Goal: Task Accomplishment & Management: Use online tool/utility

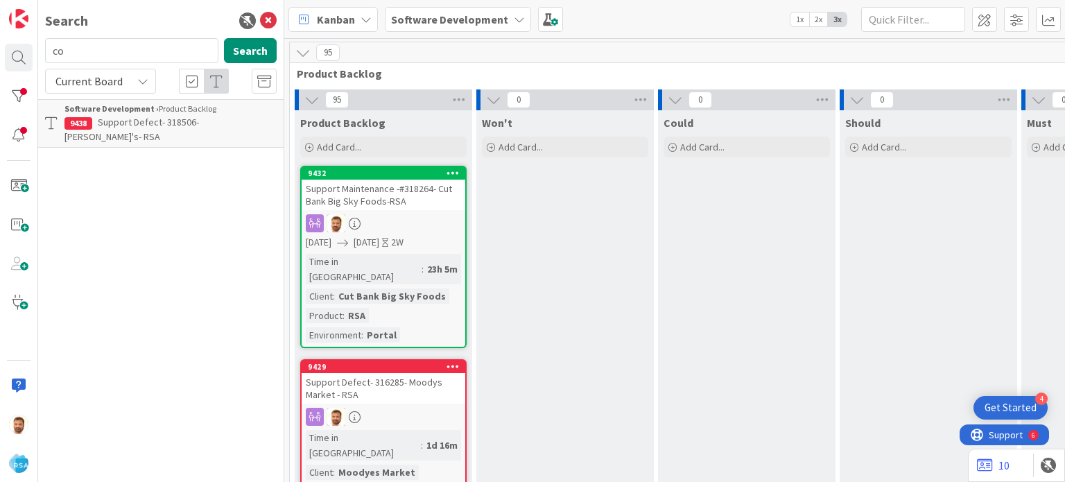
scroll to position [394, 1549]
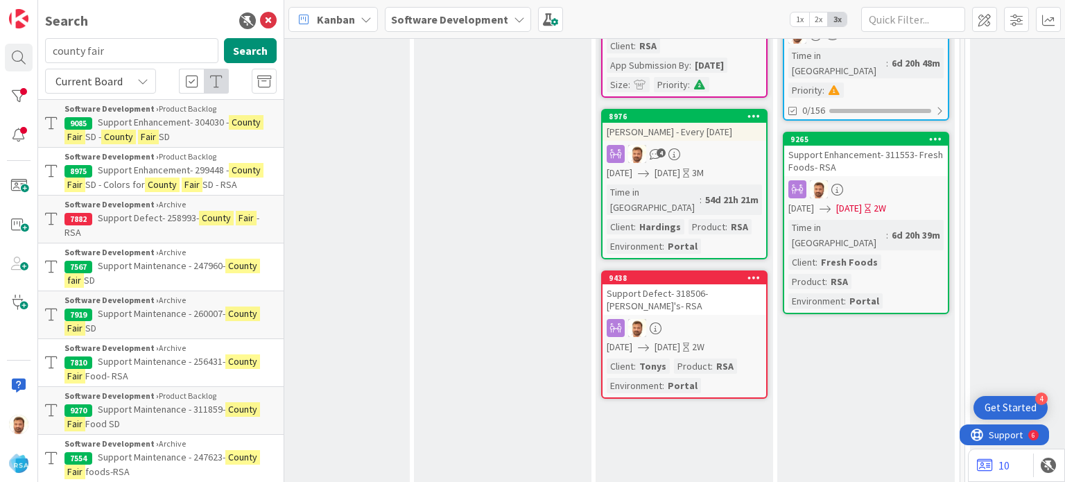
click at [136, 135] on mark "County" at bounding box center [118, 137] width 35 height 15
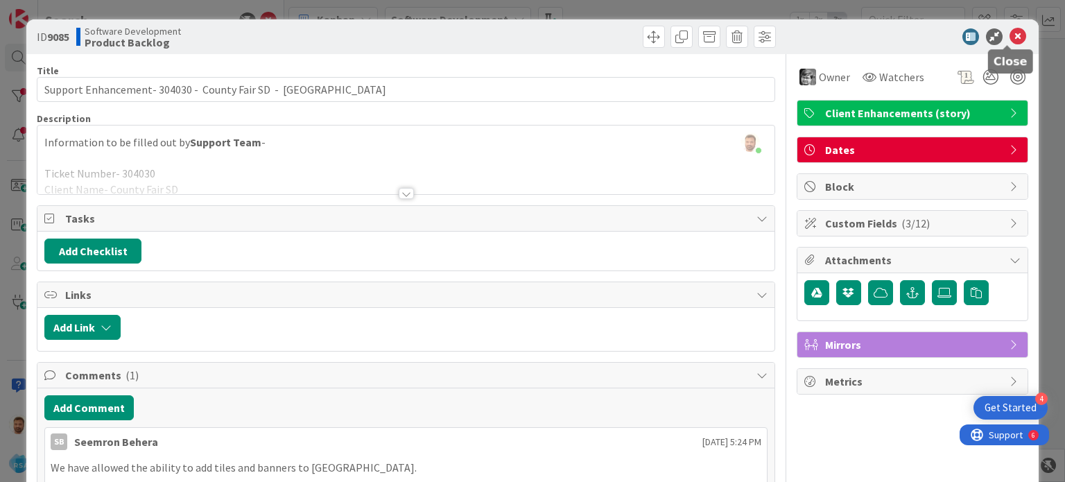
click at [1010, 38] on icon at bounding box center [1018, 36] width 17 height 17
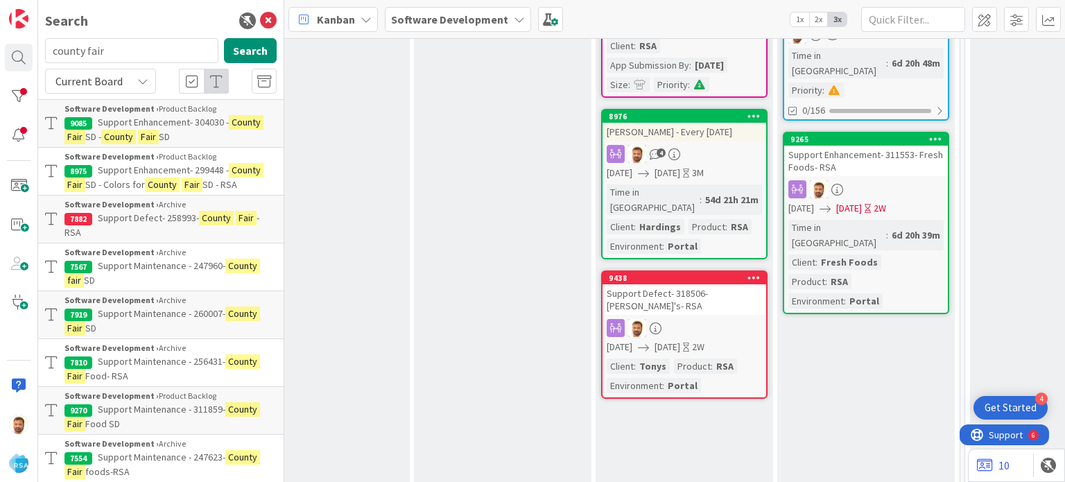
click at [145, 174] on span "Support Enhancement- 299448 -" at bounding box center [163, 170] width 131 height 12
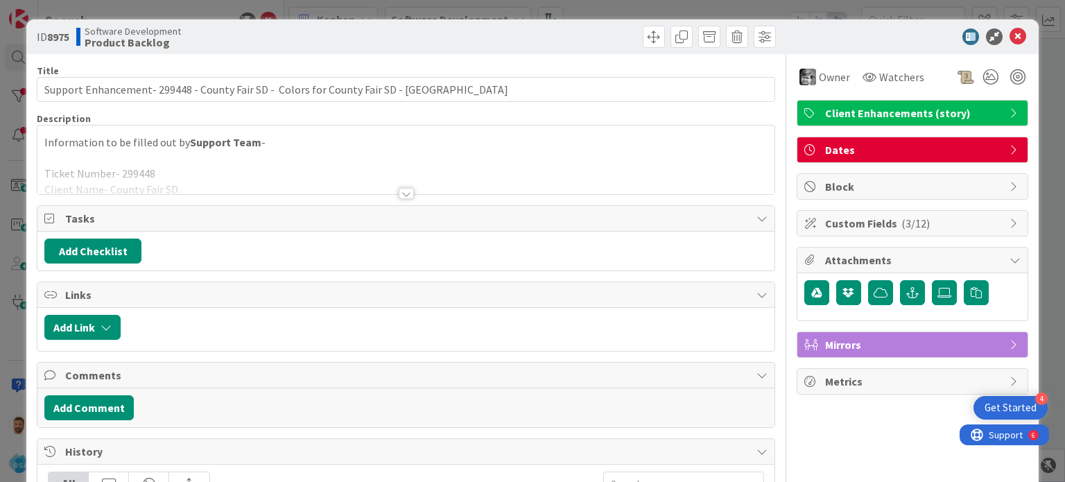
click at [388, 189] on div at bounding box center [405, 176] width 736 height 35
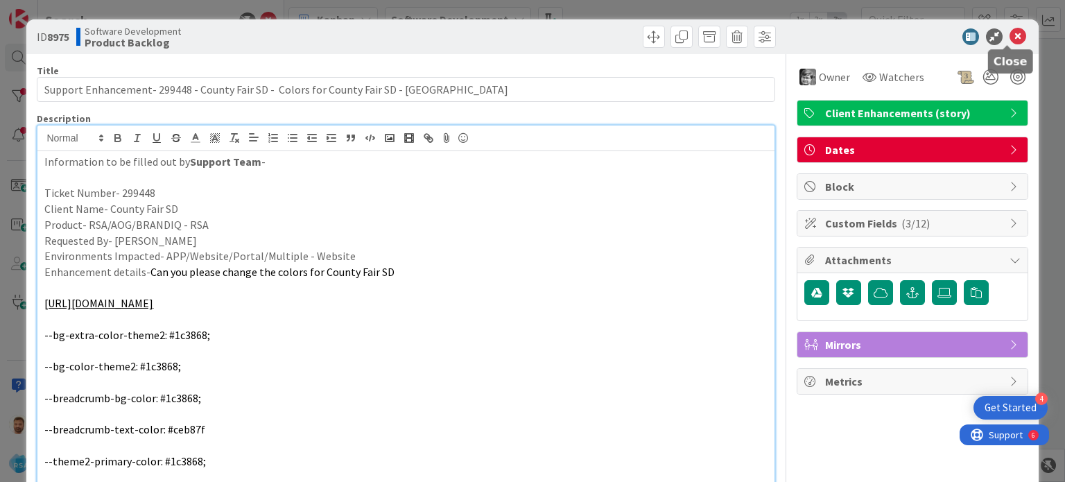
click at [1010, 33] on icon at bounding box center [1018, 36] width 17 height 17
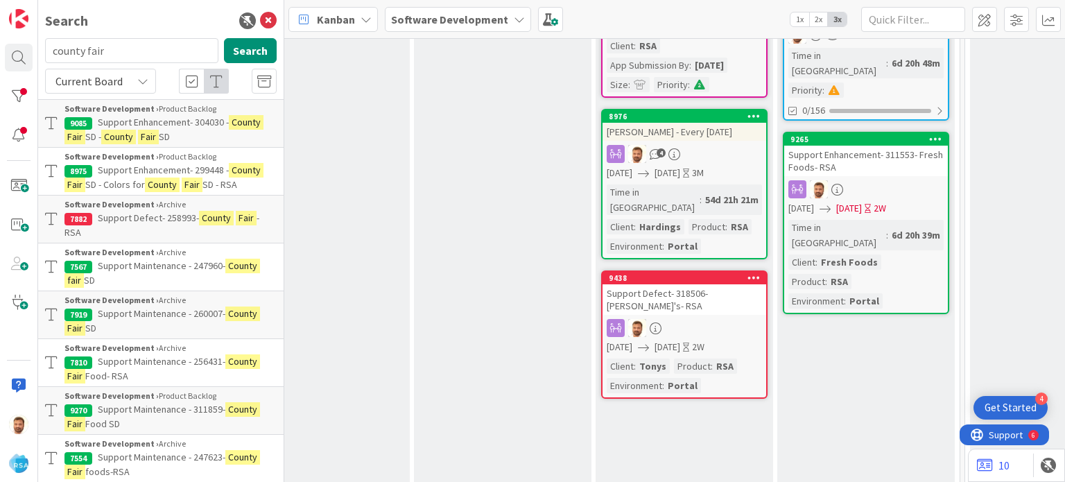
click at [185, 218] on span "Support Defect- 258993-" at bounding box center [148, 217] width 101 height 12
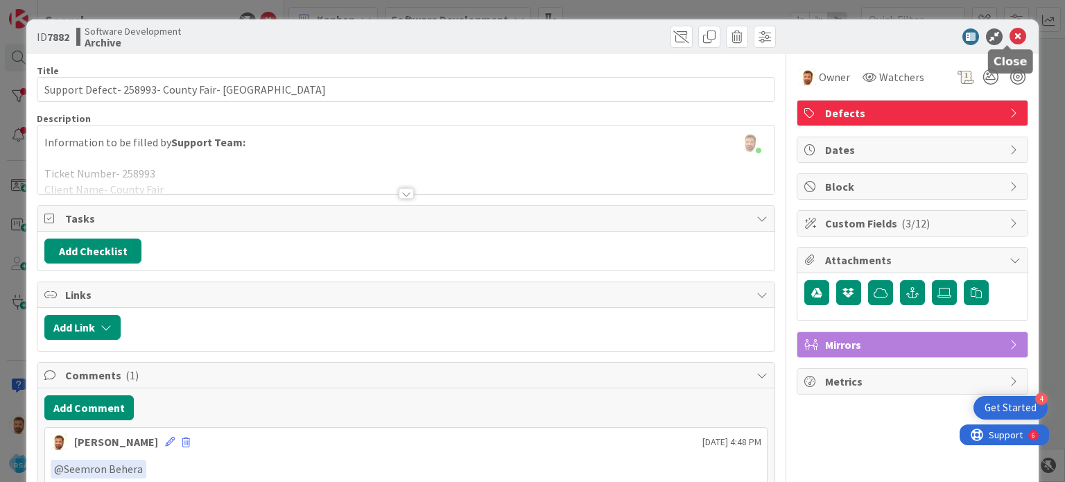
click at [1010, 42] on icon at bounding box center [1018, 36] width 17 height 17
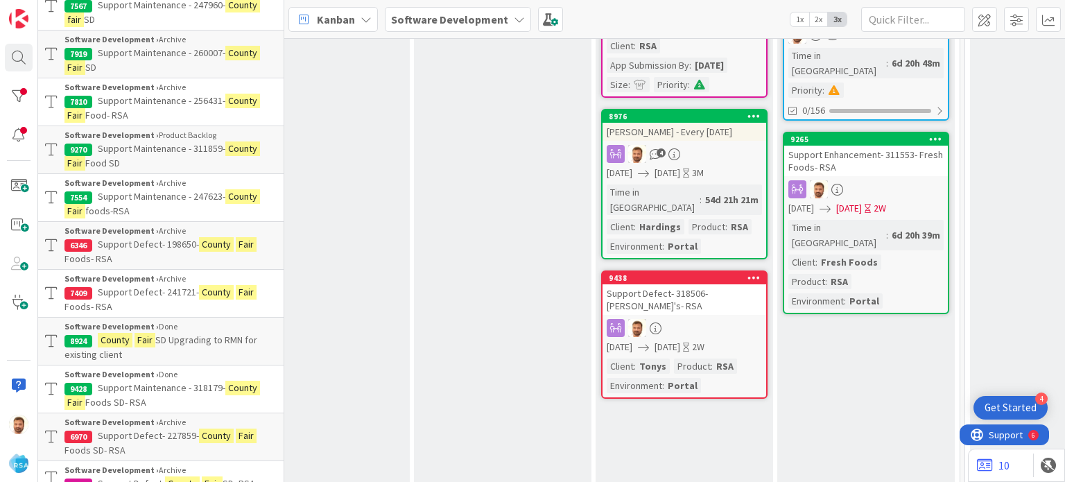
scroll to position [334, 0]
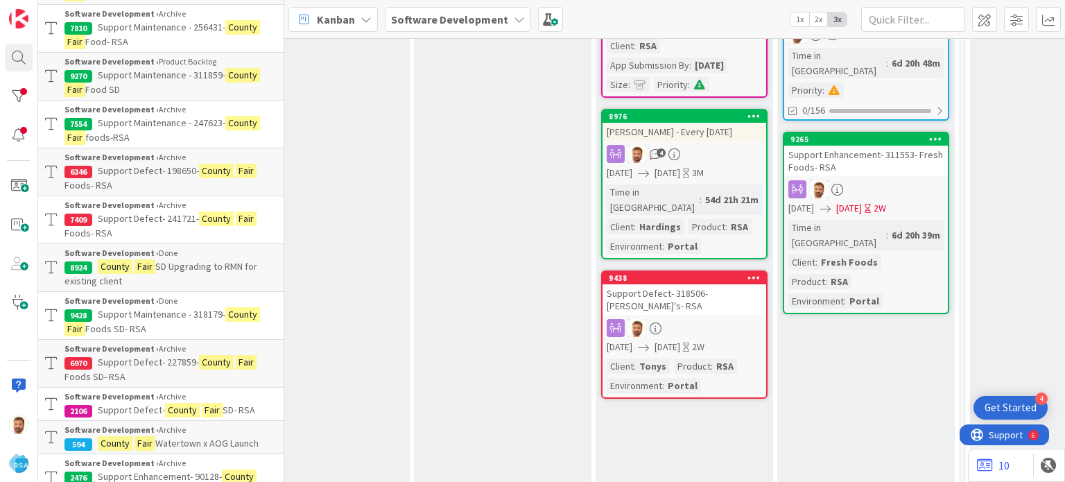
click at [219, 316] on span "Support Maintenance - 318179-" at bounding box center [162, 314] width 128 height 12
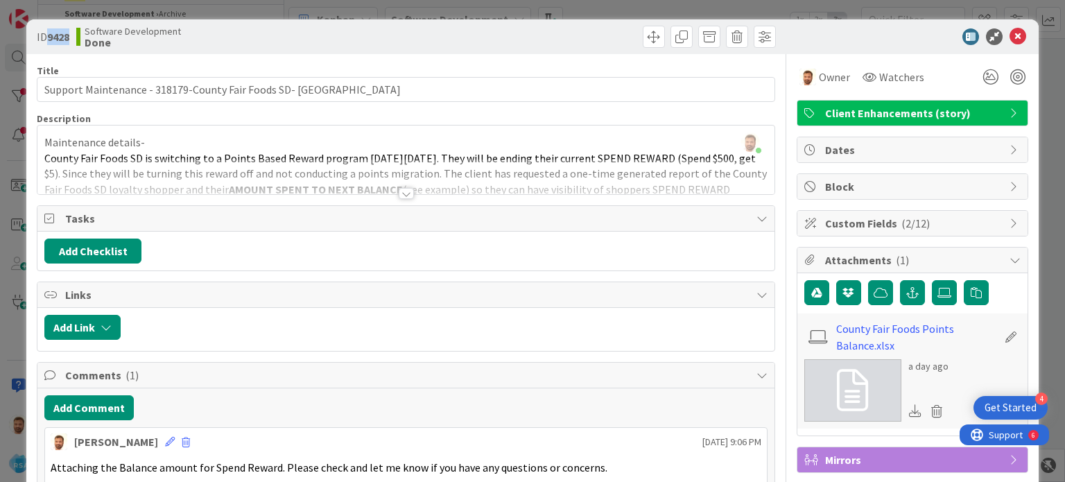
drag, startPoint x: 69, startPoint y: 37, endPoint x: 49, endPoint y: 44, distance: 21.9
click at [49, 44] on span "ID 9428" at bounding box center [53, 36] width 33 height 17
copy b "9428"
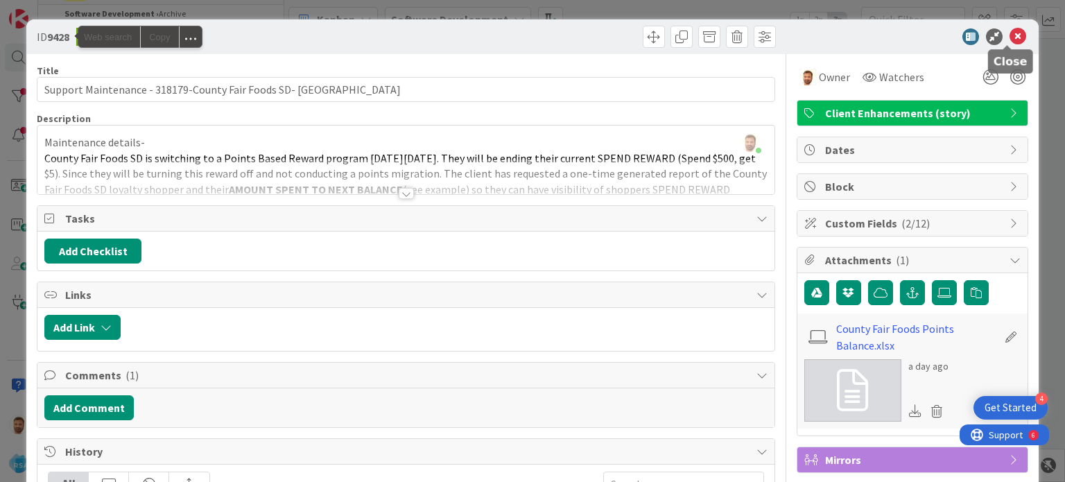
click at [1010, 38] on icon at bounding box center [1018, 36] width 17 height 17
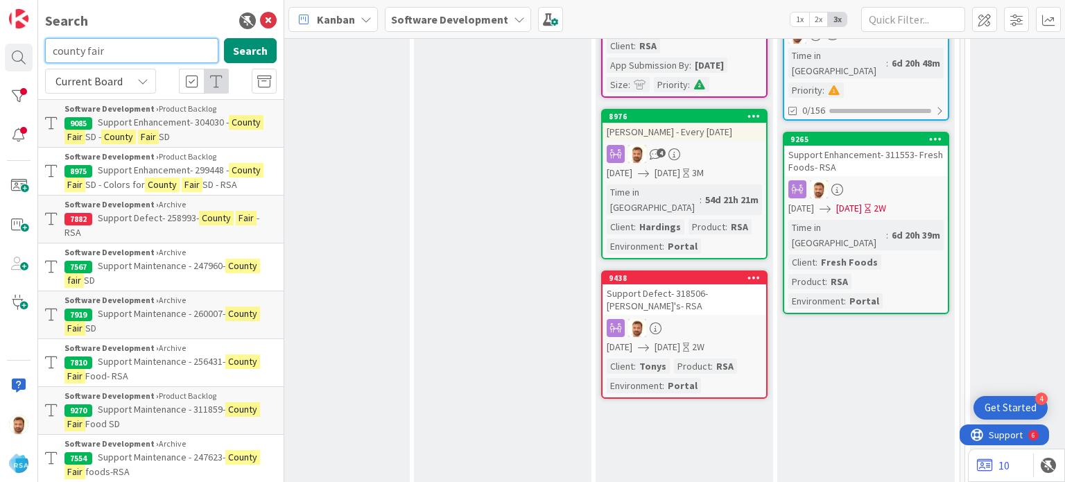
drag, startPoint x: 127, startPoint y: 52, endPoint x: 21, endPoint y: 39, distance: 106.9
click at [21, 39] on div "Search county fair Search Current Board Software Development › Product Backlog …" at bounding box center [142, 241] width 284 height 482
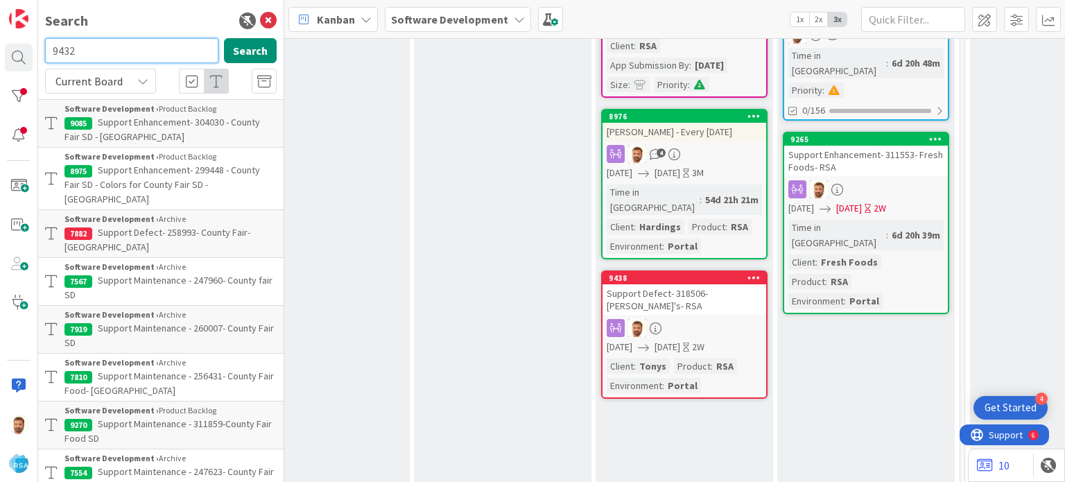
type input "9432"
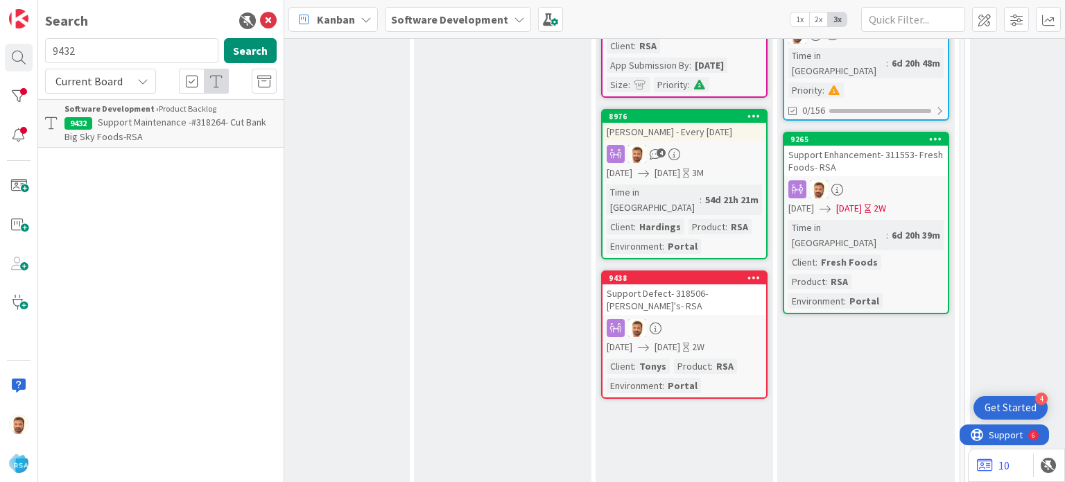
click at [75, 134] on span "Support Maintenance -#318264- Cut Bank Big Sky Foods-RSA" at bounding box center [165, 129] width 202 height 27
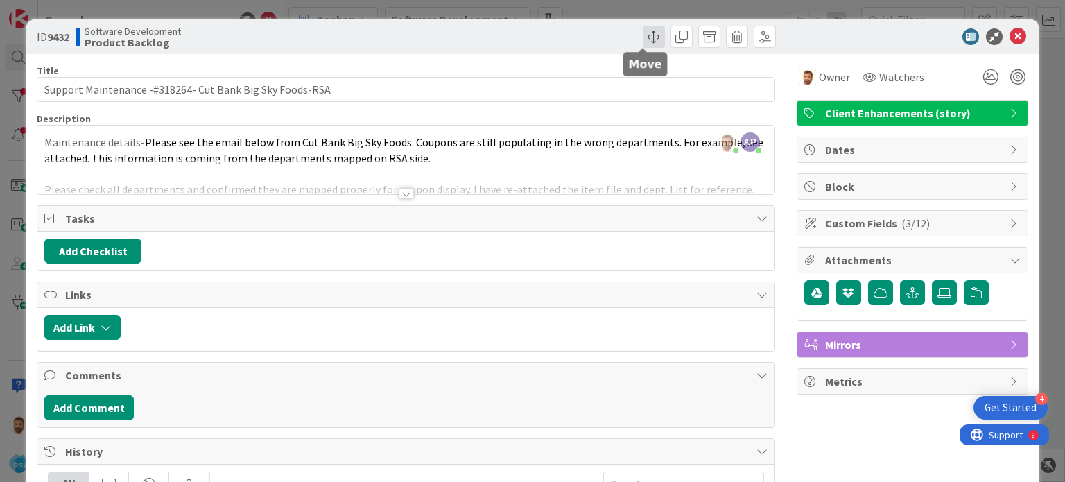
click at [646, 33] on span at bounding box center [654, 37] width 22 height 22
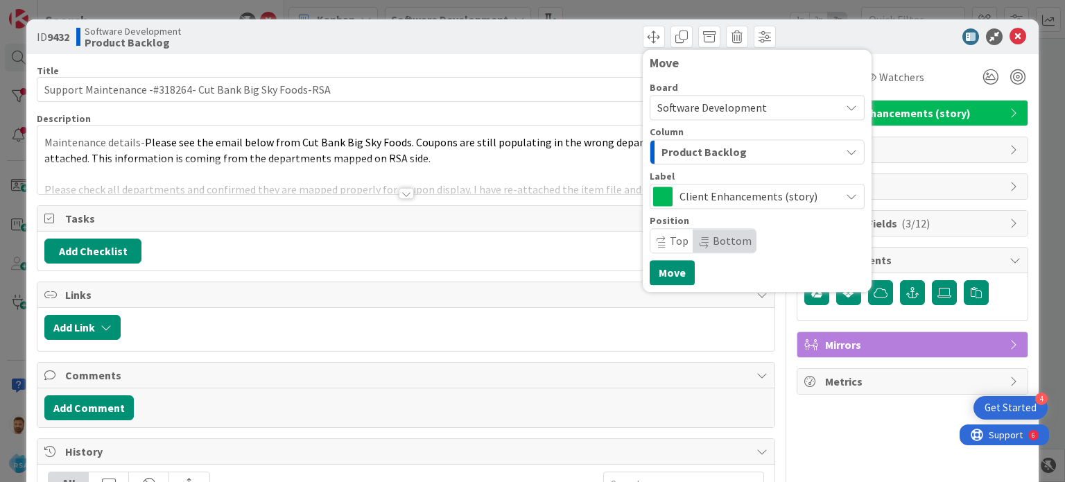
click at [670, 141] on div "Product Backlog" at bounding box center [749, 152] width 182 height 22
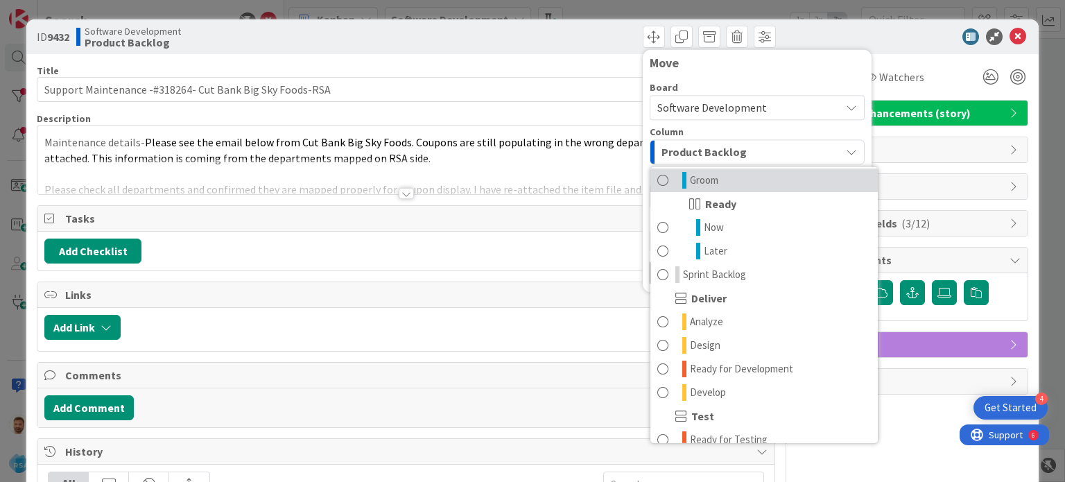
scroll to position [187, 0]
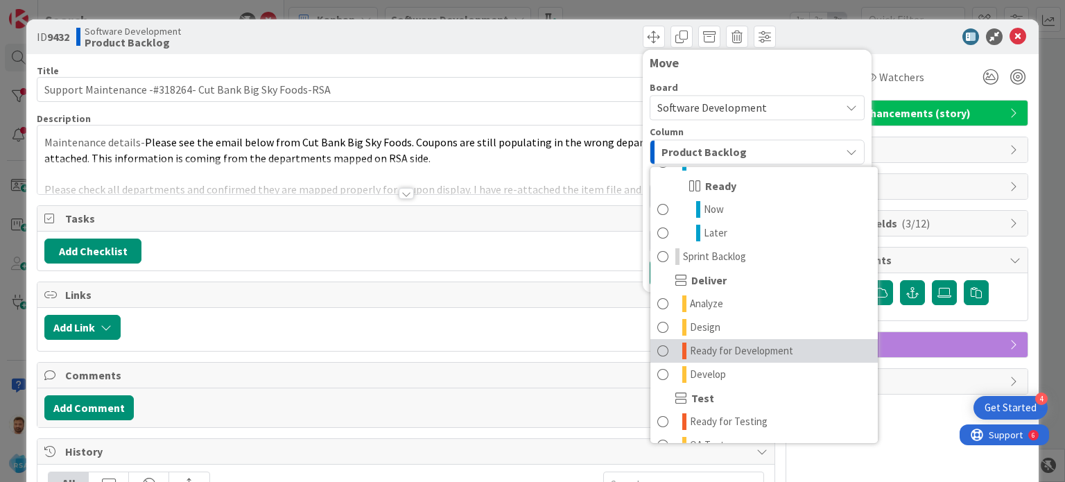
click at [753, 353] on span "Ready for Development" at bounding box center [741, 351] width 103 height 17
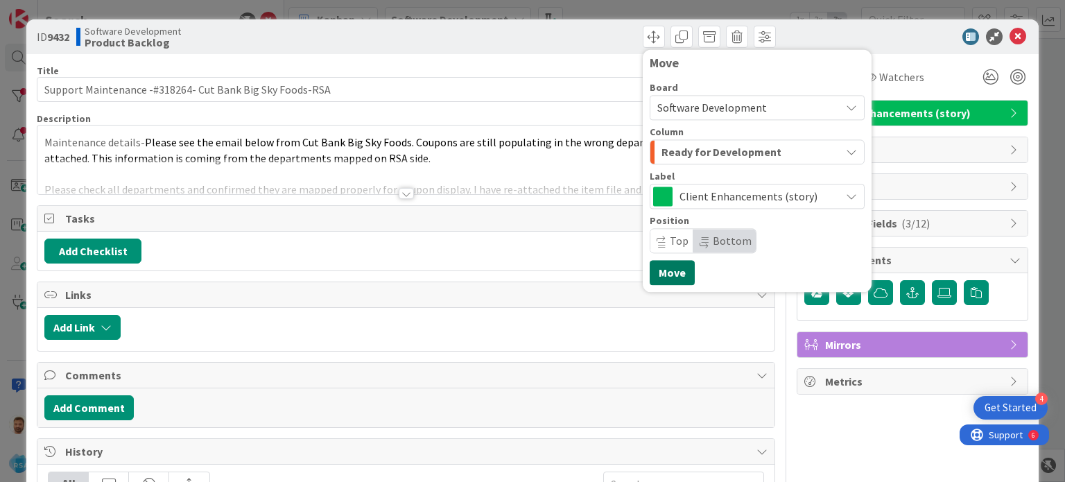
click at [653, 266] on button "Move" at bounding box center [672, 272] width 45 height 25
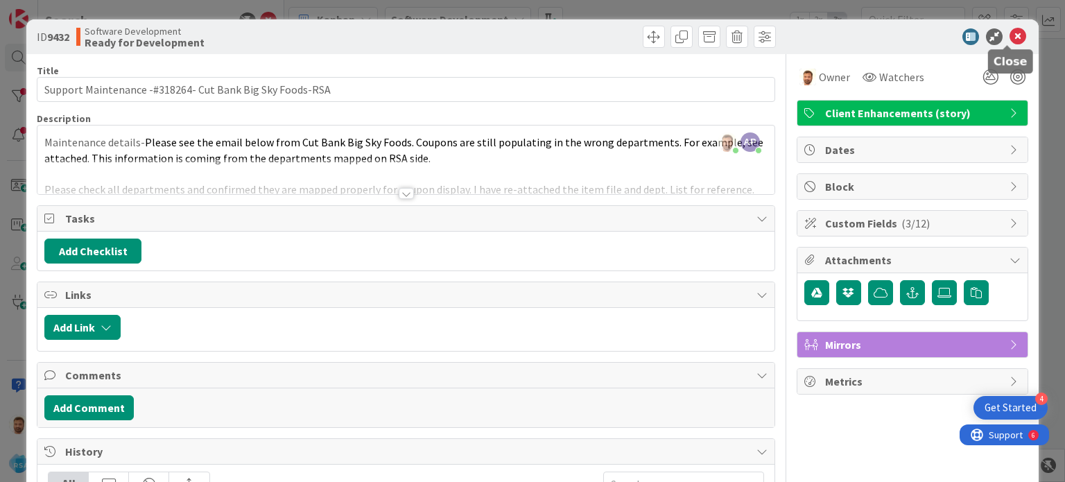
click at [1012, 33] on icon at bounding box center [1018, 36] width 17 height 17
